Goal: Navigation & Orientation: Find specific page/section

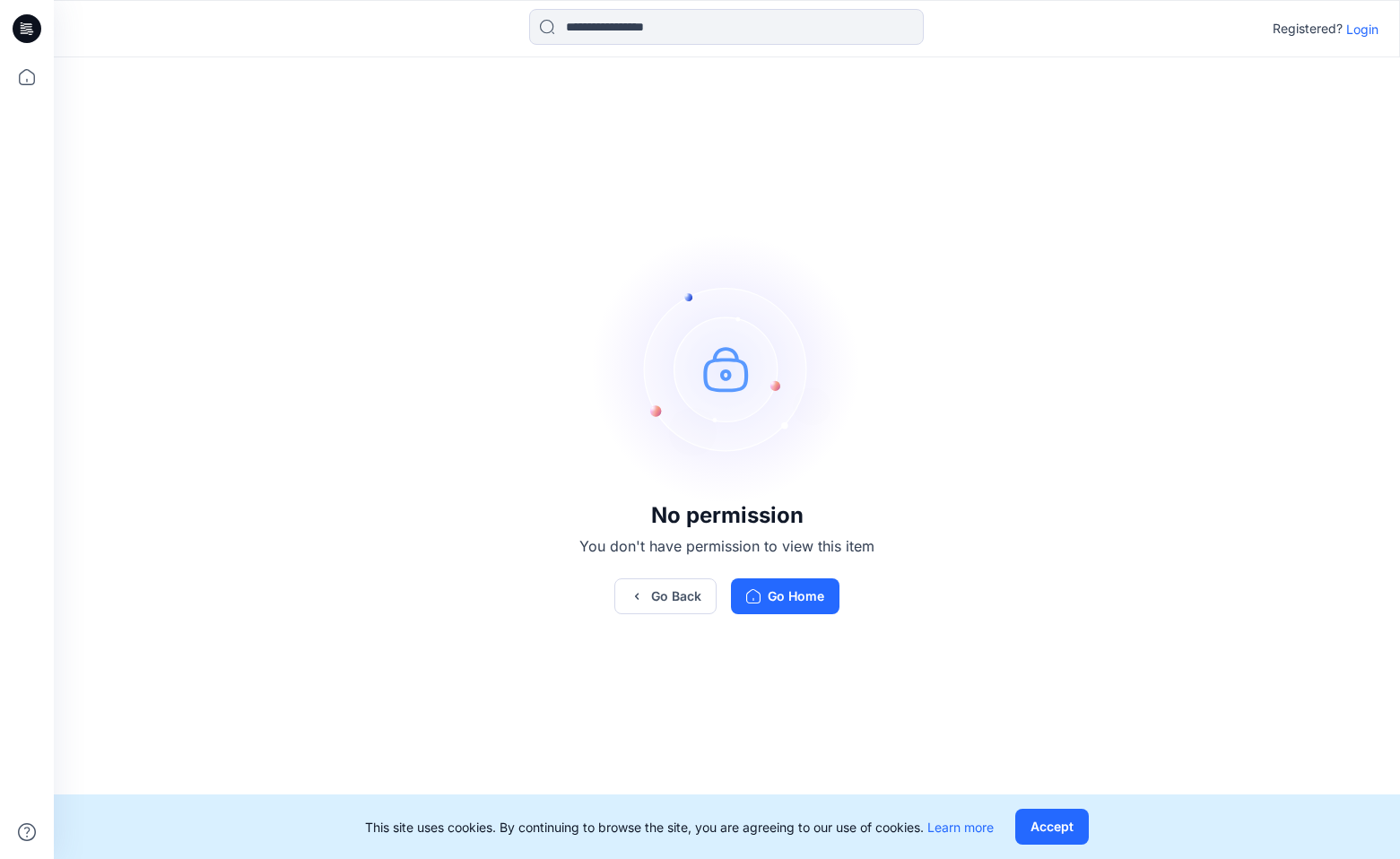
click at [1375, 23] on p "Login" at bounding box center [1362, 29] width 32 height 19
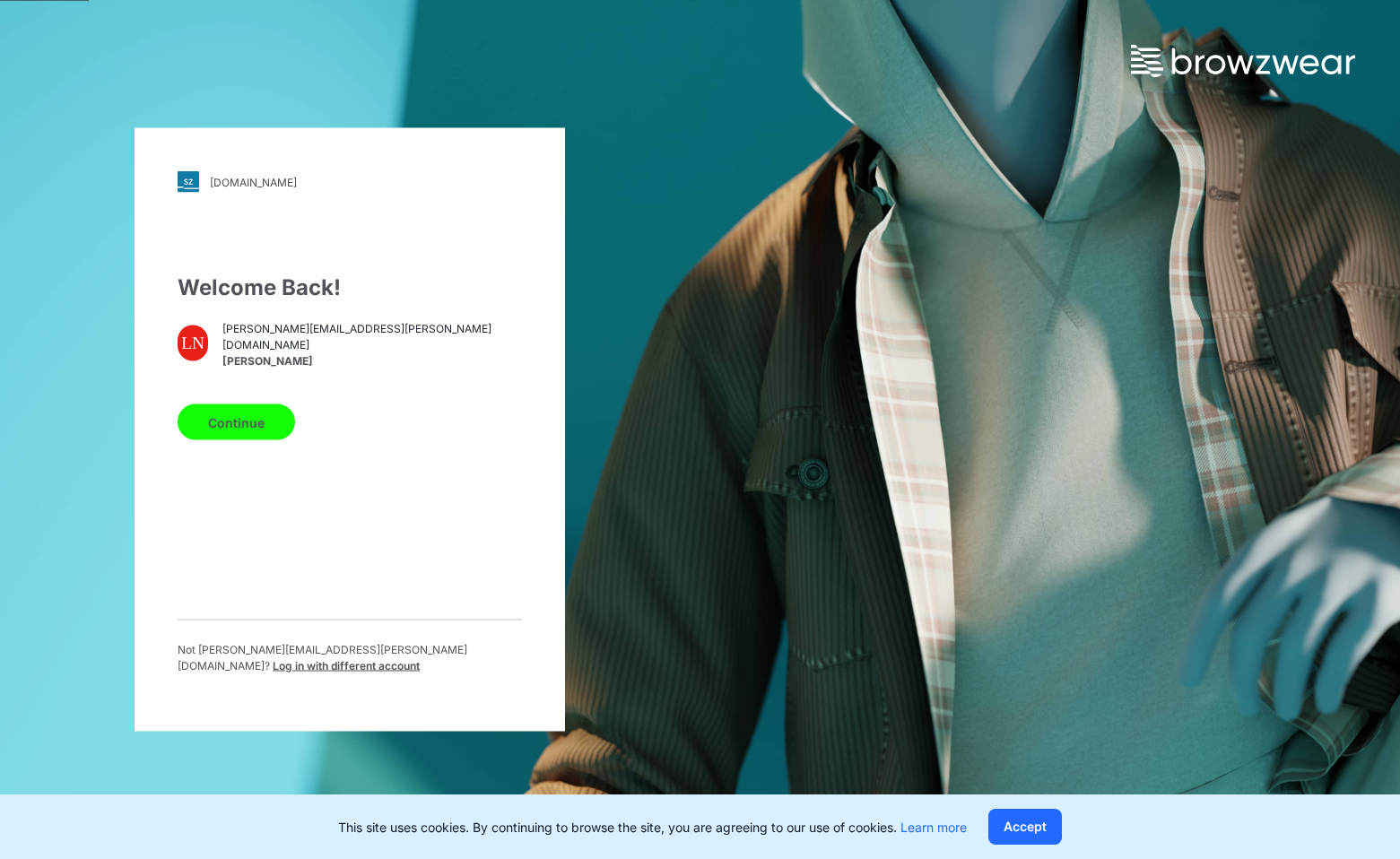
click at [214, 418] on button "Continue" at bounding box center [236, 422] width 117 height 36
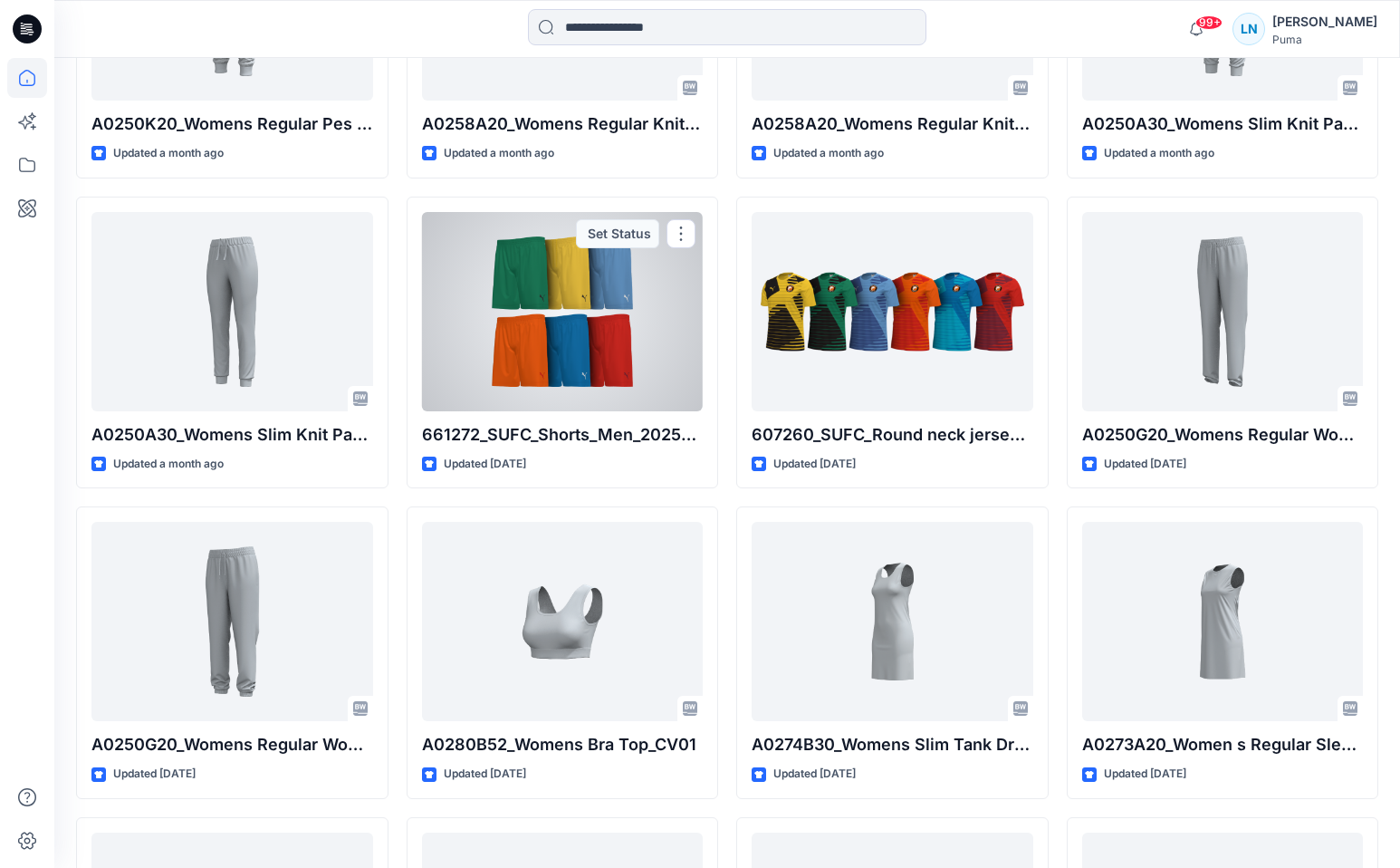
scroll to position [7816, 0]
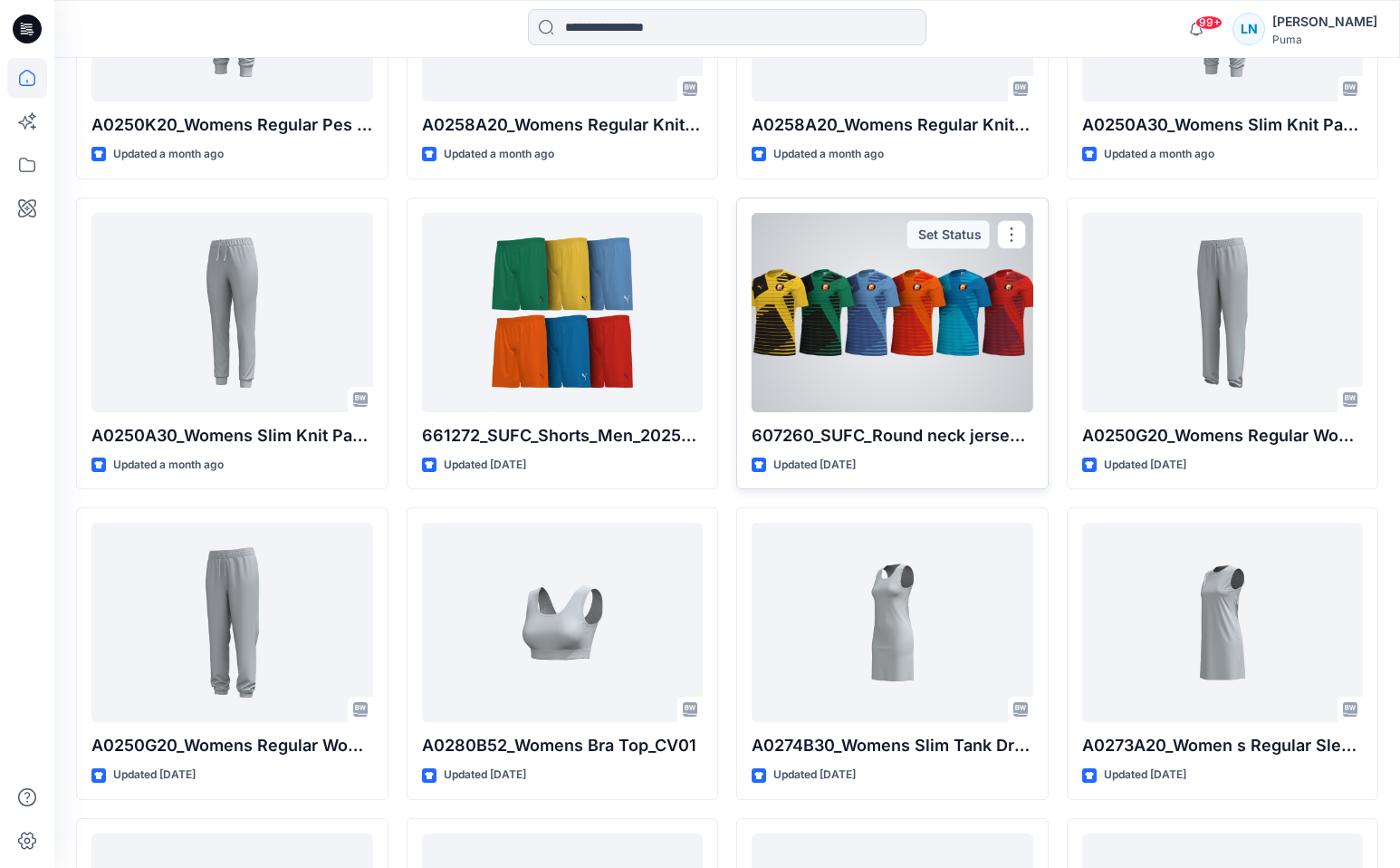
click at [875, 302] on div at bounding box center [892, 312] width 281 height 199
